Goal: Information Seeking & Learning: Learn about a topic

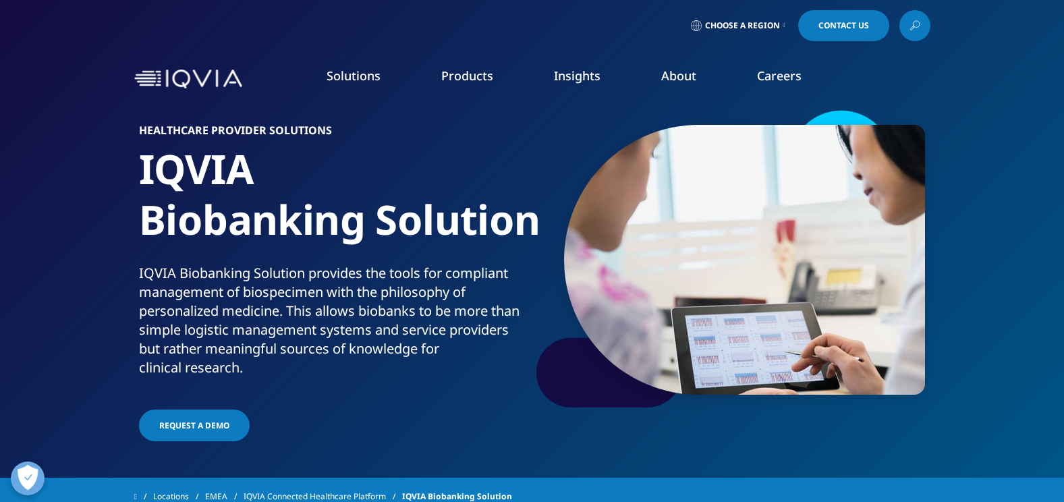
click at [774, 79] on link "Careers" at bounding box center [779, 75] width 45 height 16
click at [774, 76] on link "Careers" at bounding box center [779, 75] width 45 height 16
click at [340, 218] on link "Consulting" at bounding box center [401, 219] width 240 height 15
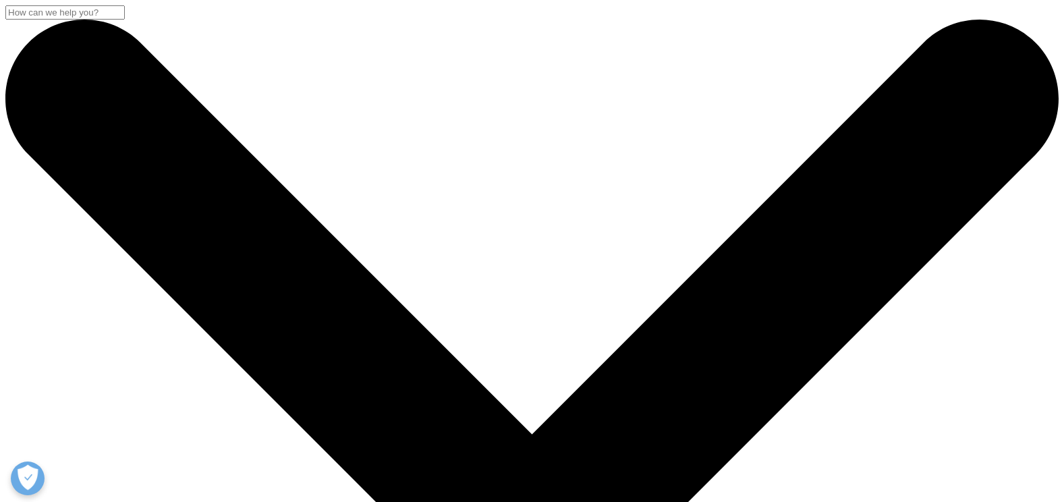
drag, startPoint x: 0, startPoint y: 0, endPoint x: 430, endPoint y: 152, distance: 455.9
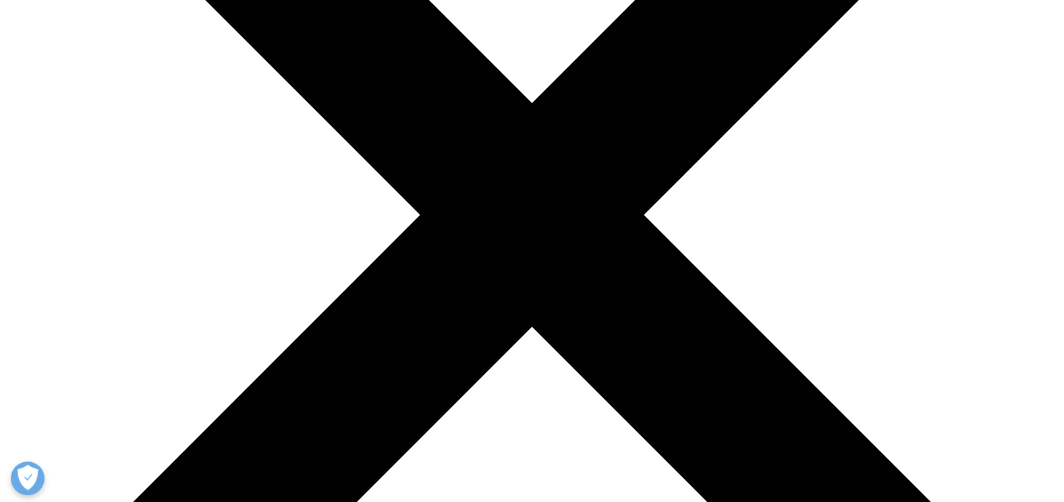
scroll to position [351, 0]
